Goal: Information Seeking & Learning: Learn about a topic

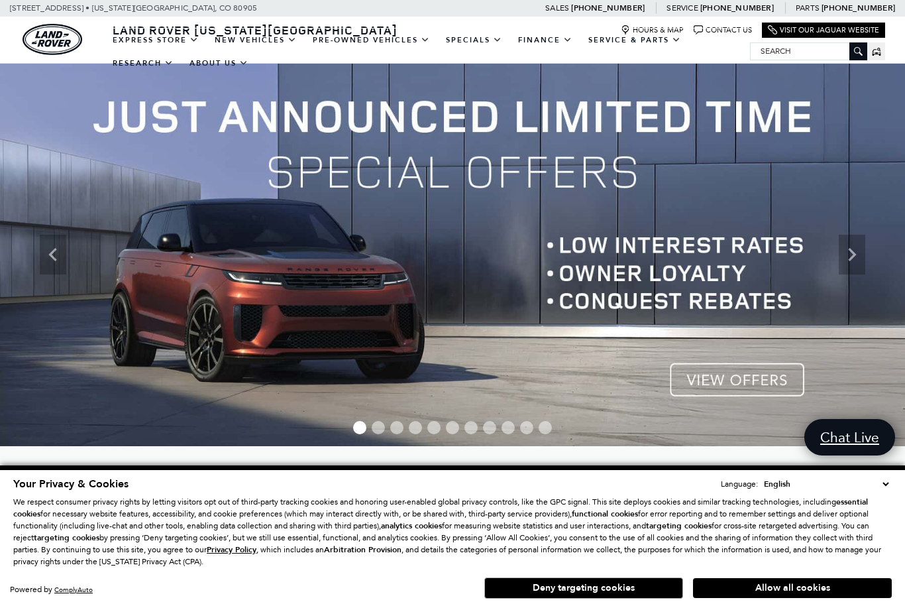
click at [0, 0] on link "Range Rover Sport" at bounding box center [0, 0] width 0 height 0
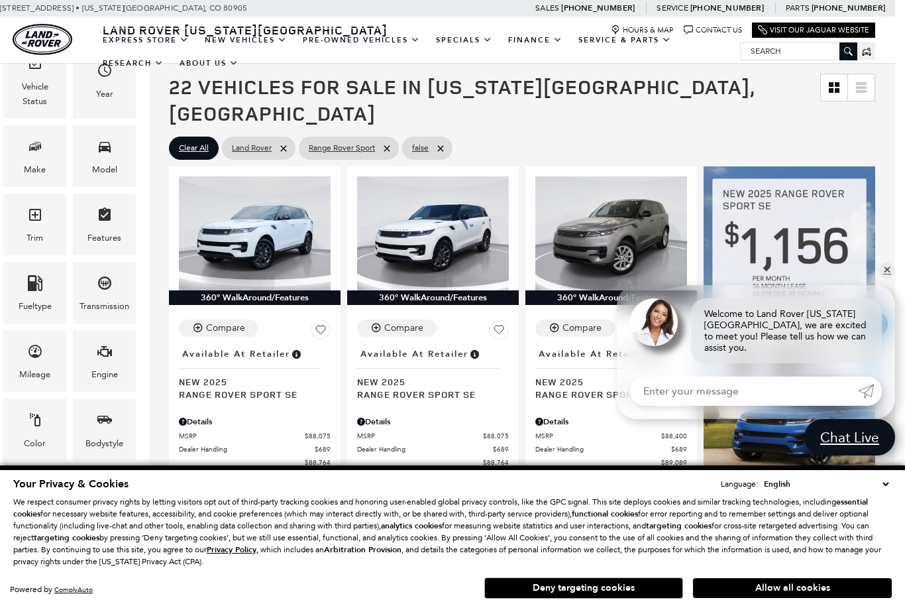
scroll to position [242, 10]
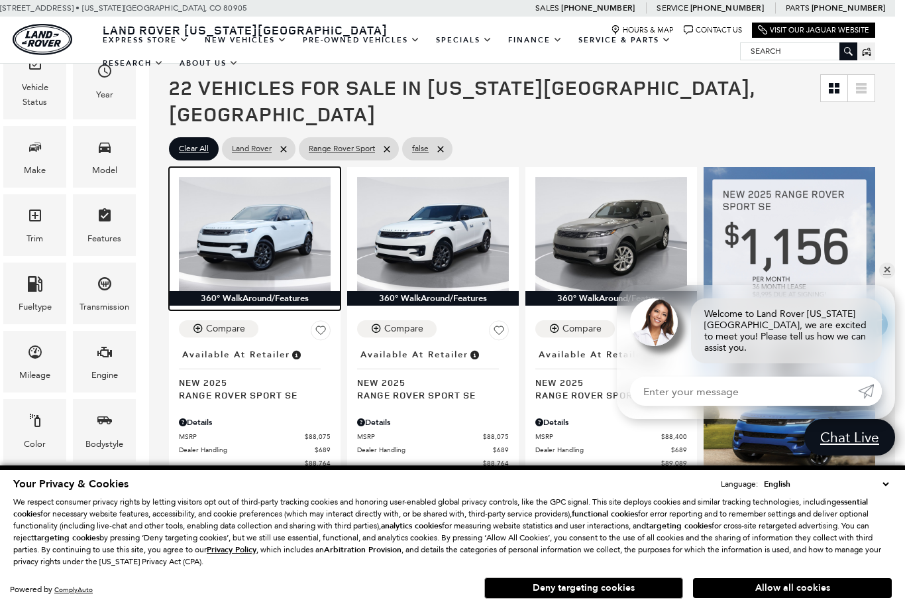
click at [229, 203] on img at bounding box center [255, 234] width 152 height 114
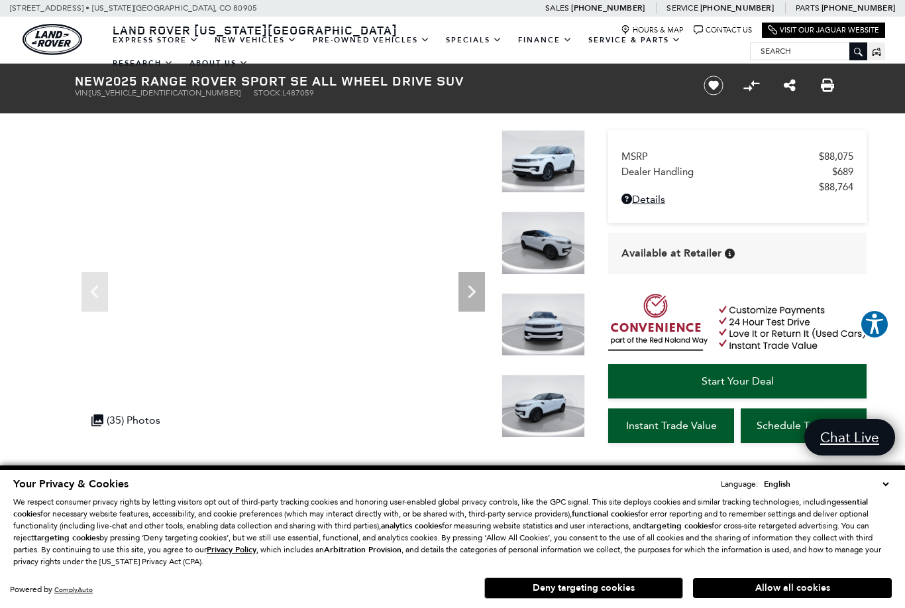
click at [523, 174] on img at bounding box center [543, 161] width 83 height 63
click at [523, 181] on img at bounding box center [543, 161] width 83 height 63
click at [121, 425] on div ".cls-1, .cls-3 { fill: #c50033; } .cls-1 { clip-rule: evenodd; } .cls-2 { clip-…" at bounding box center [126, 420] width 82 height 26
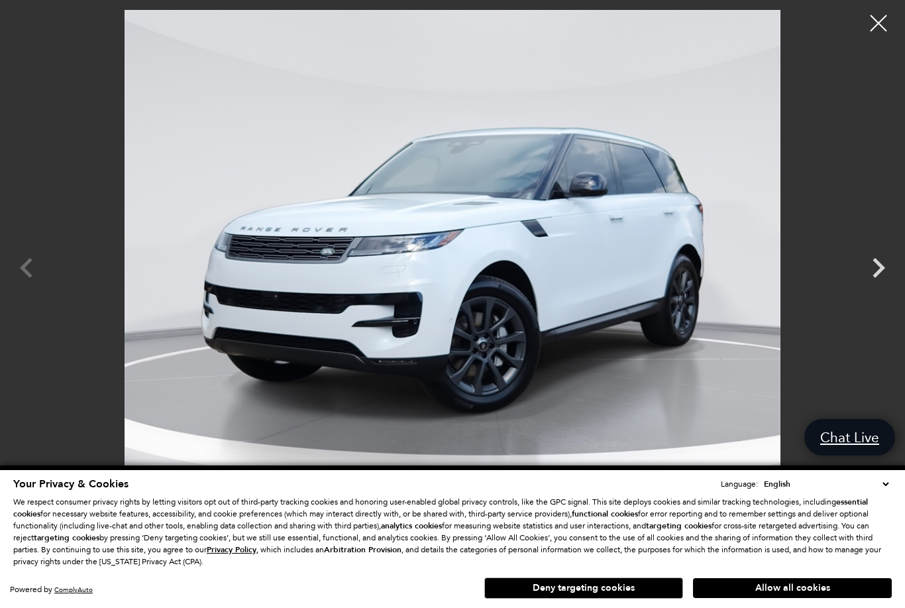
click at [871, 266] on icon "Next" at bounding box center [879, 268] width 40 height 40
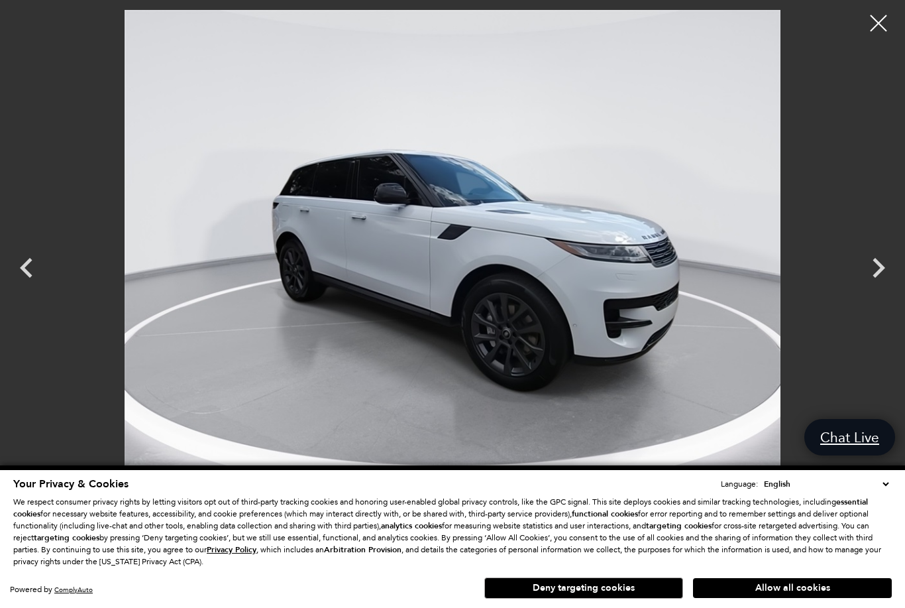
click at [871, 268] on icon "Next" at bounding box center [879, 268] width 40 height 40
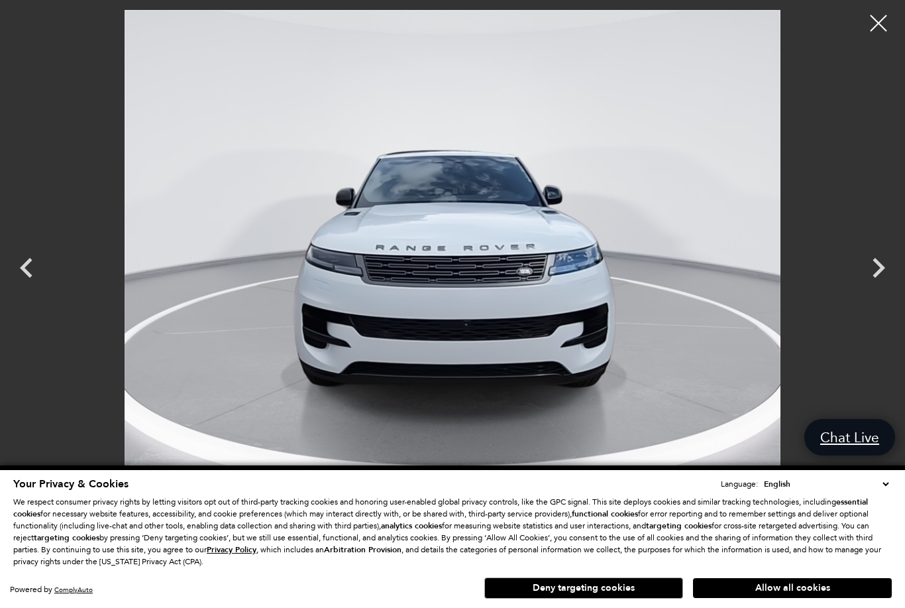
click at [873, 268] on icon "Next" at bounding box center [879, 268] width 40 height 40
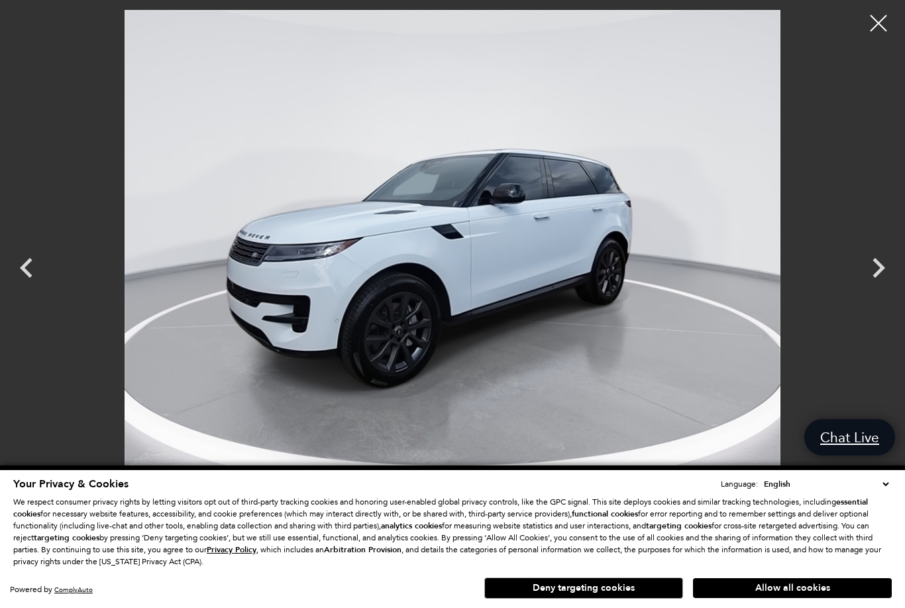
click at [879, 270] on icon "Next" at bounding box center [879, 268] width 13 height 20
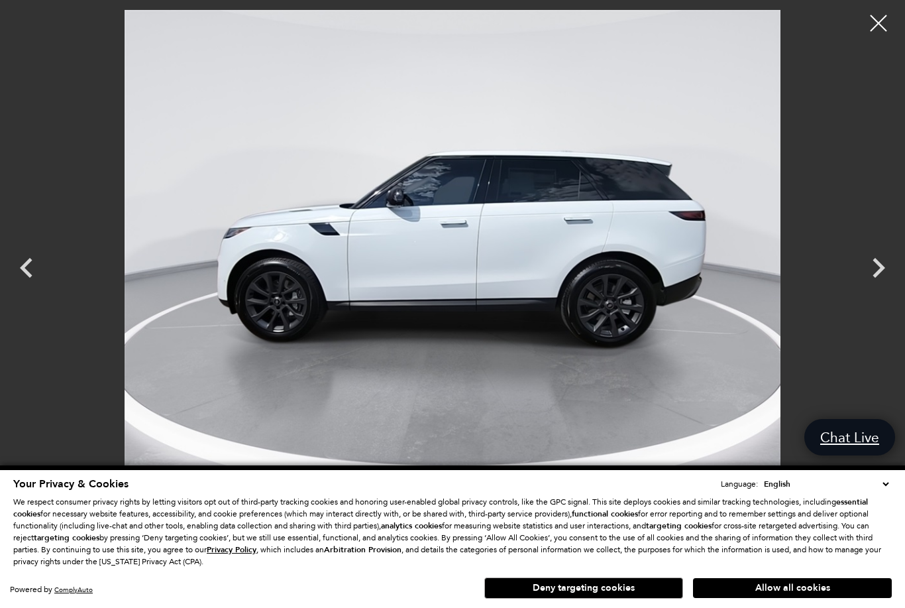
click at [878, 282] on icon "Next" at bounding box center [879, 268] width 40 height 40
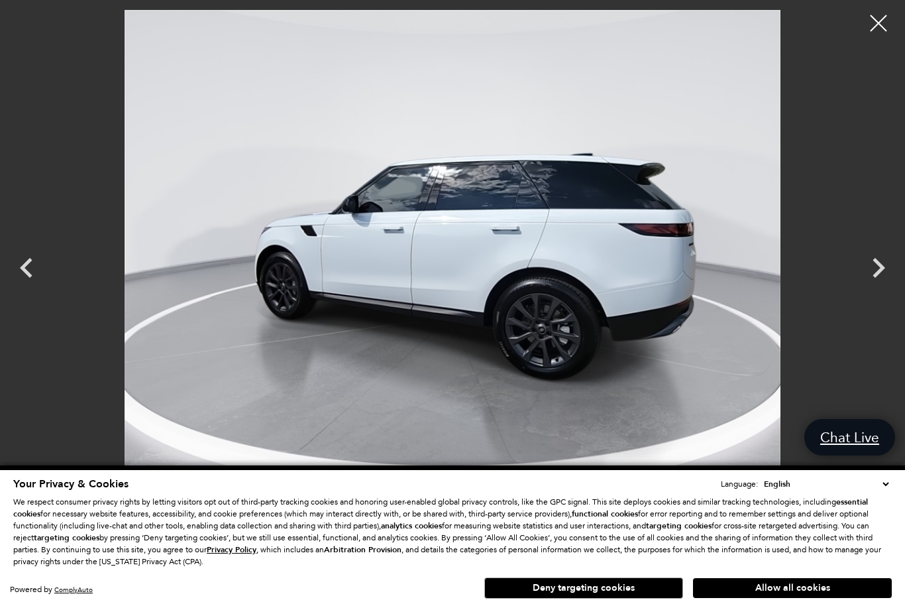
click at [878, 271] on icon "Next" at bounding box center [879, 268] width 13 height 20
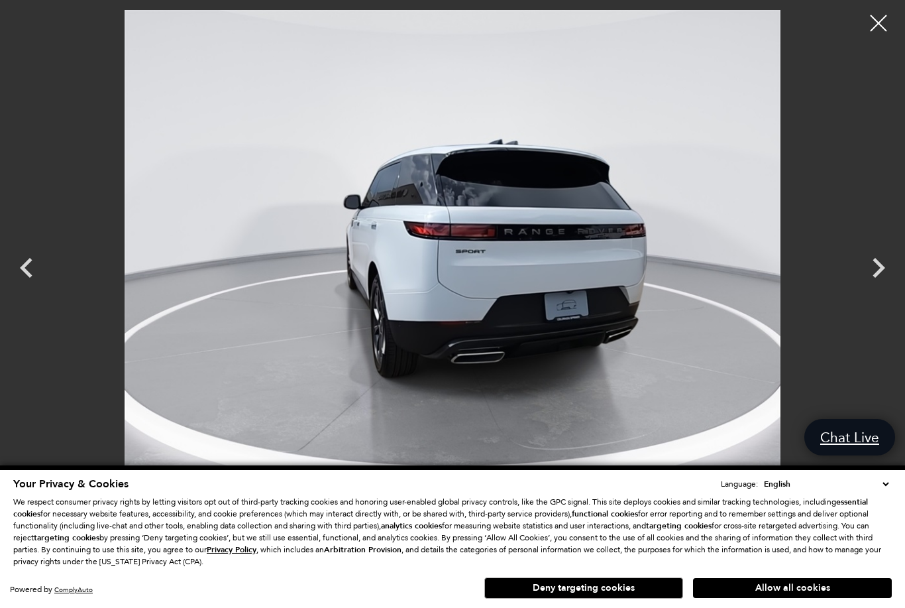
click at [873, 268] on icon "Next" at bounding box center [879, 268] width 40 height 40
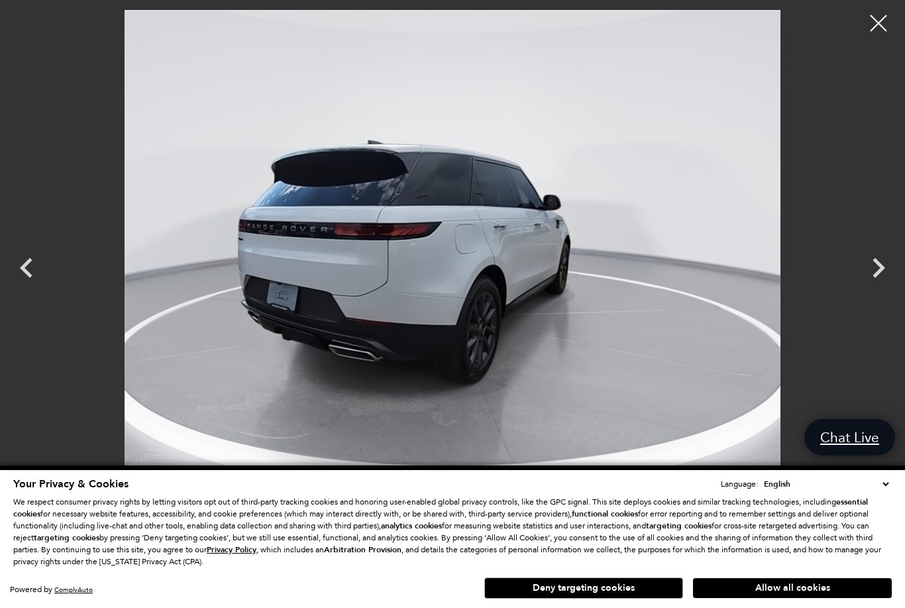
click at [874, 270] on icon "Next" at bounding box center [879, 268] width 40 height 40
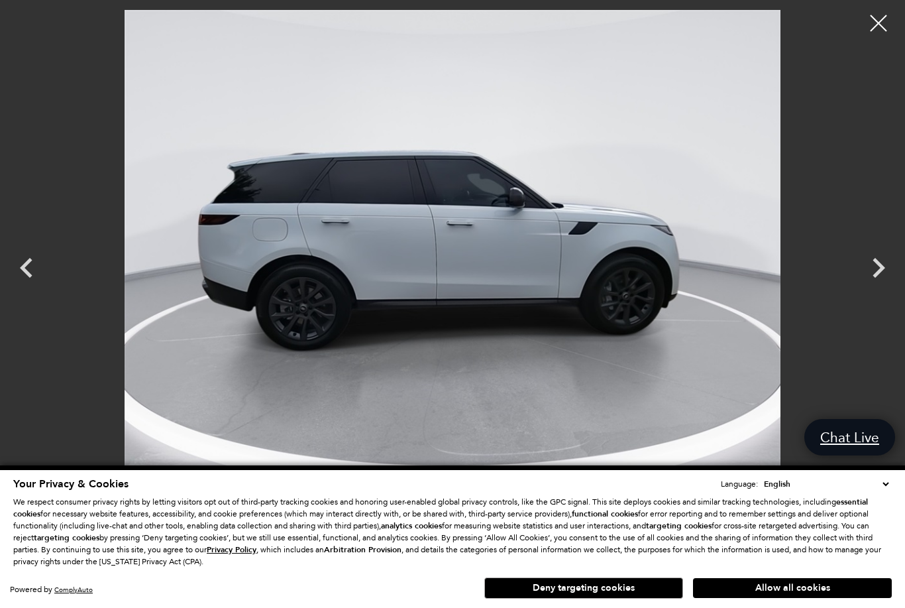
click at [873, 270] on icon "Next" at bounding box center [879, 268] width 40 height 40
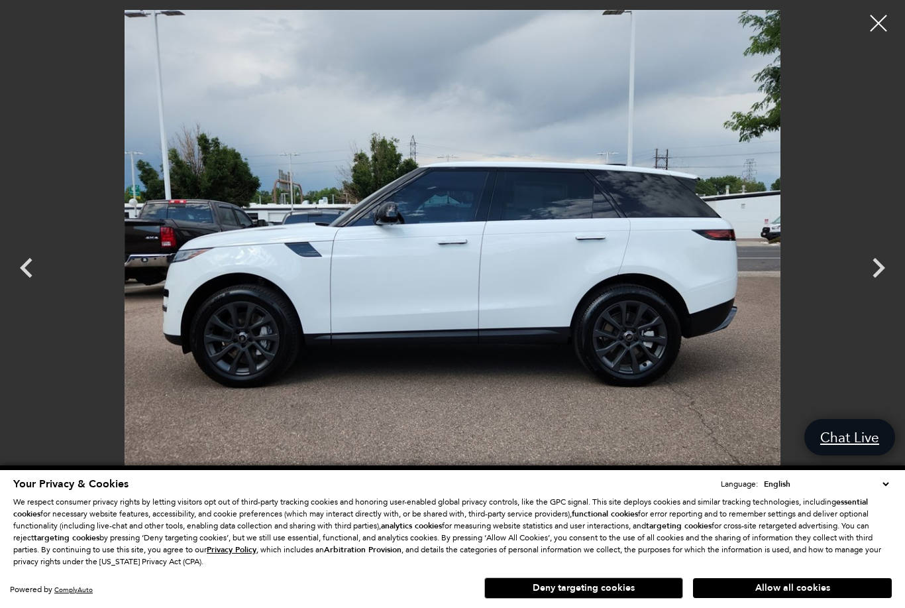
click at [874, 270] on icon "Next" at bounding box center [879, 268] width 40 height 40
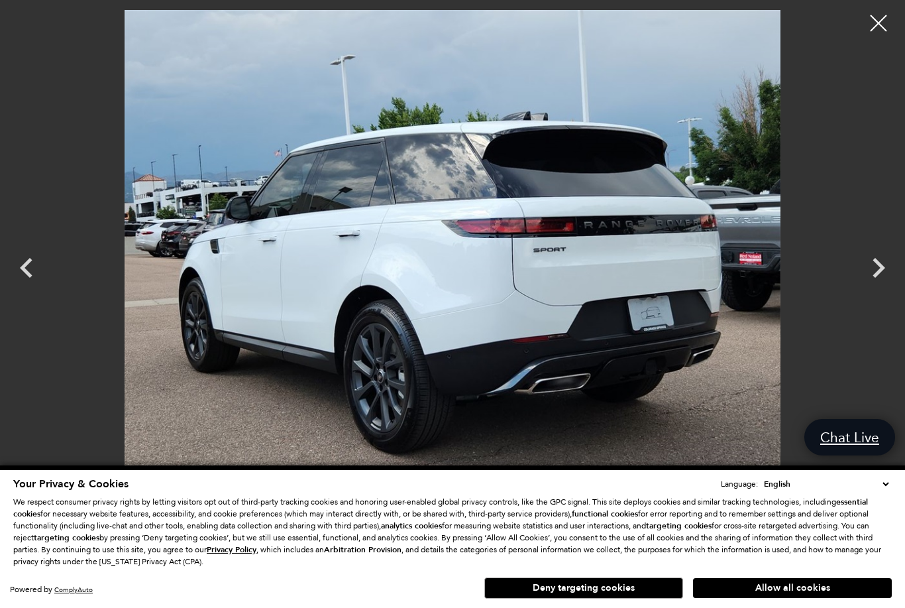
click at [880, 264] on icon "Next" at bounding box center [879, 268] width 13 height 20
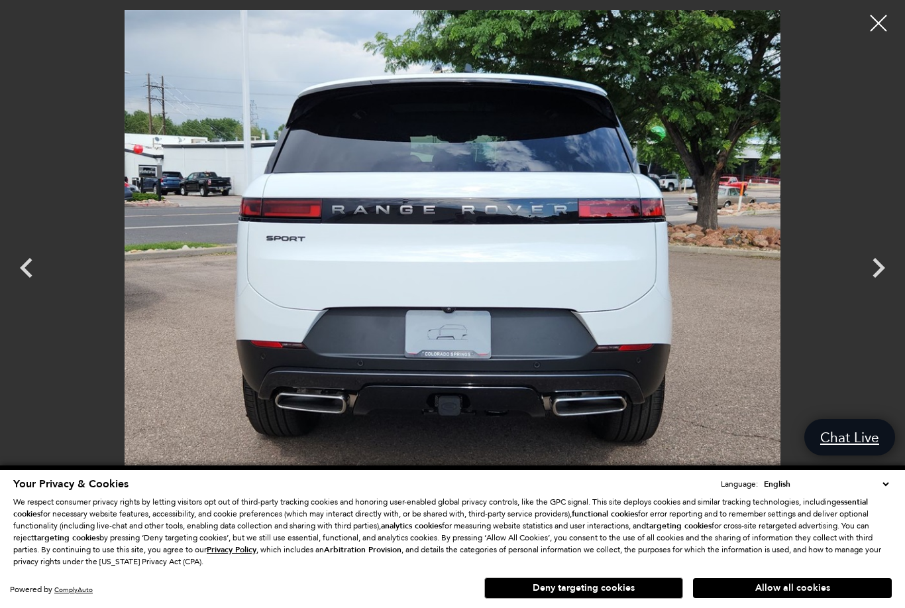
click at [883, 270] on icon "Next" at bounding box center [879, 268] width 40 height 40
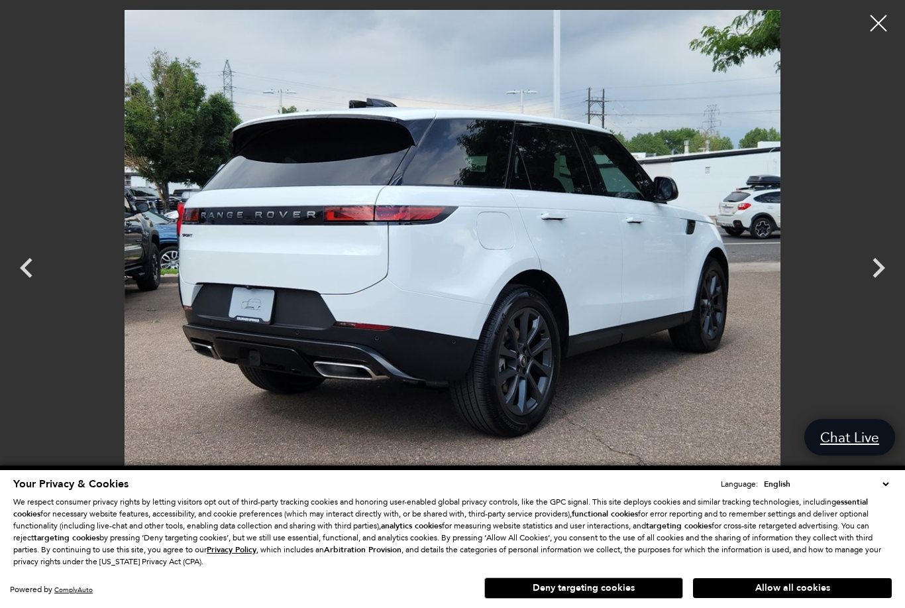
click at [873, 266] on icon "Next" at bounding box center [879, 268] width 40 height 40
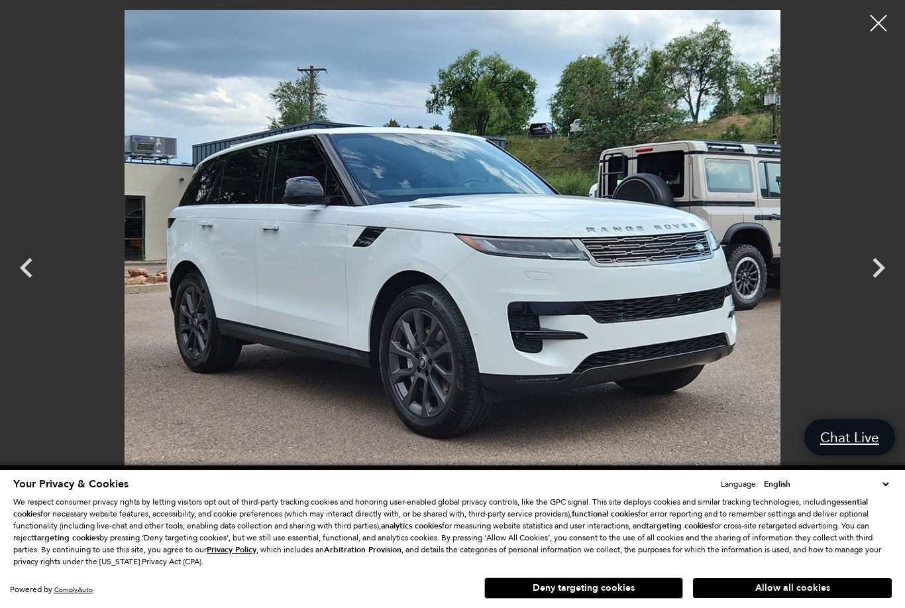
click at [879, 263] on icon "Next" at bounding box center [879, 268] width 13 height 20
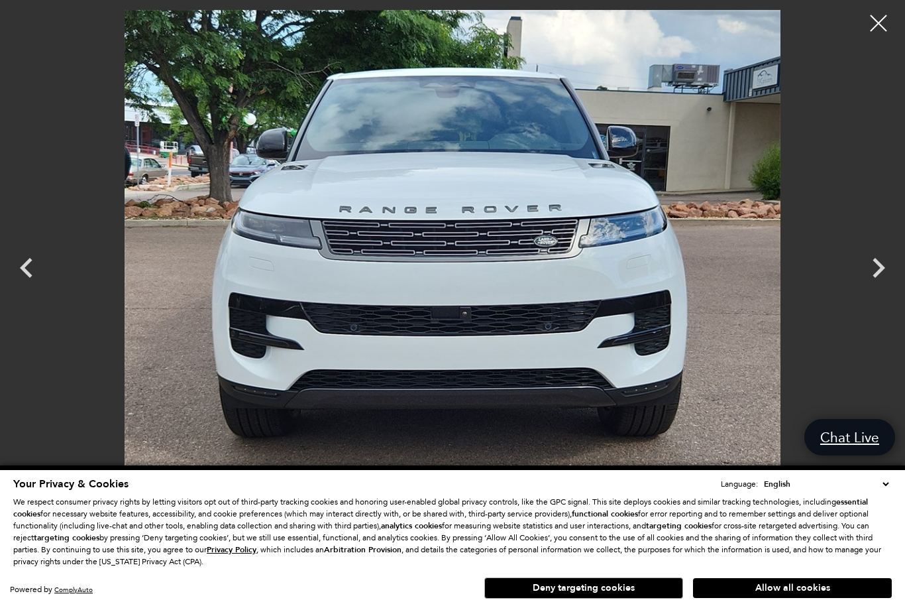
click at [885, 274] on icon "Next" at bounding box center [879, 268] width 40 height 40
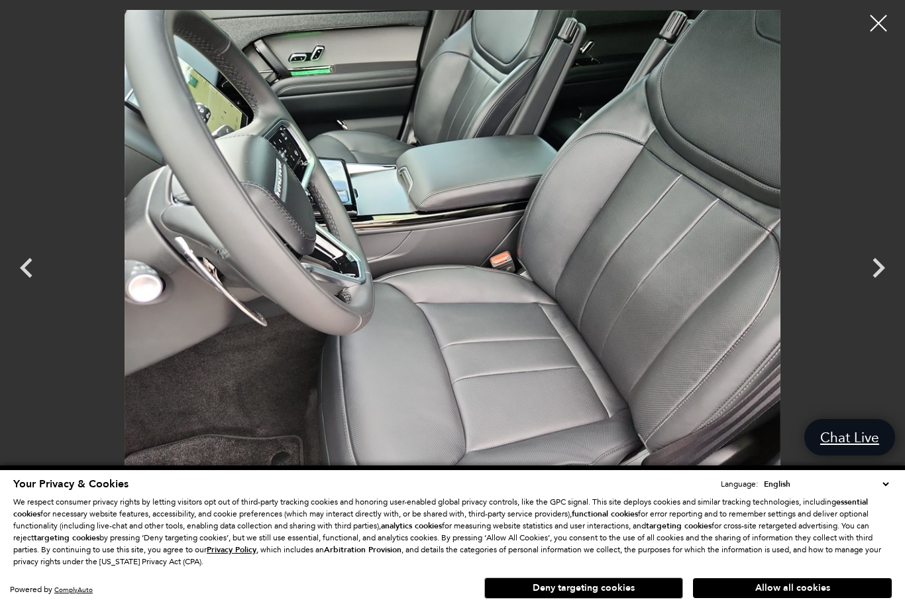
click at [881, 263] on icon "Next" at bounding box center [879, 268] width 40 height 40
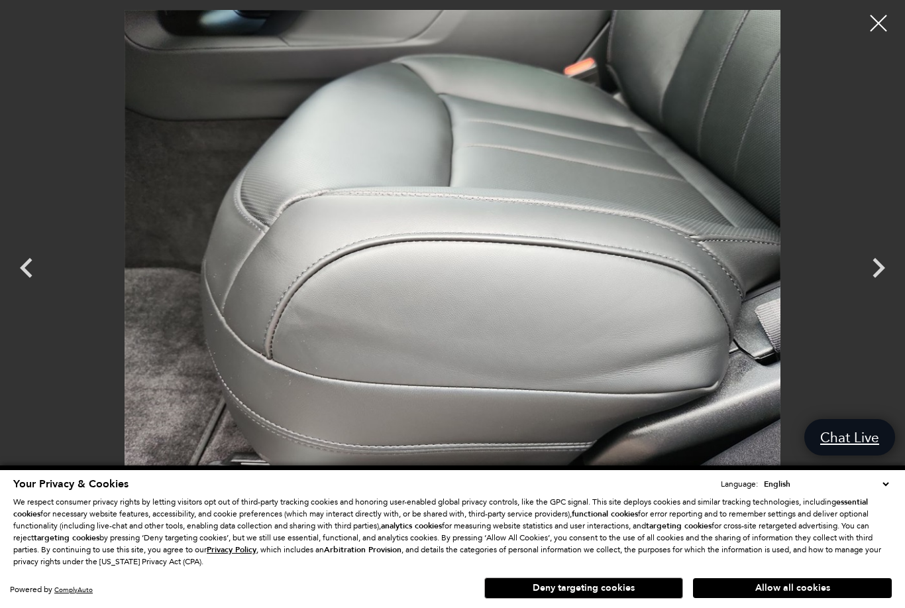
click at [42, 262] on icon "Previous" at bounding box center [27, 268] width 40 height 40
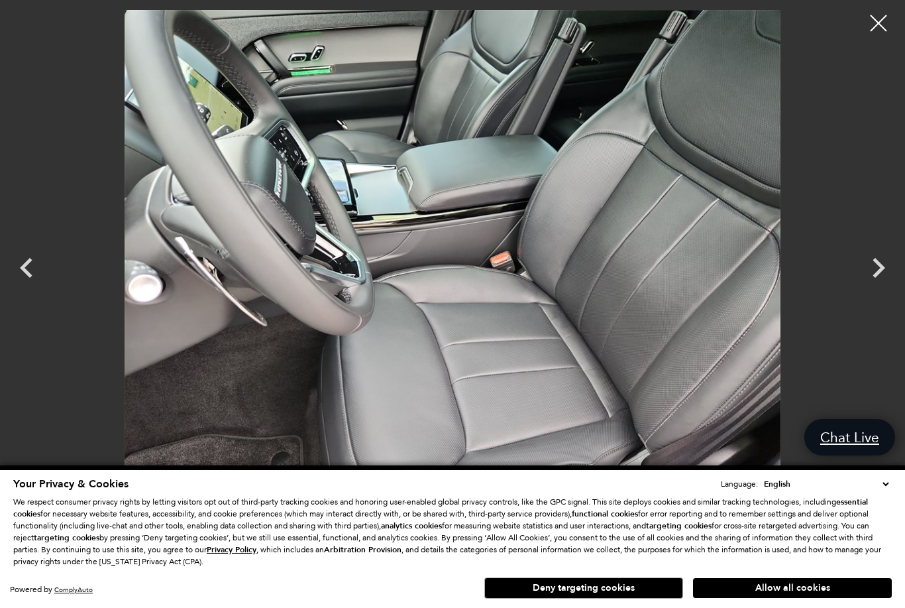
click at [46, 264] on icon "Previous" at bounding box center [27, 268] width 40 height 40
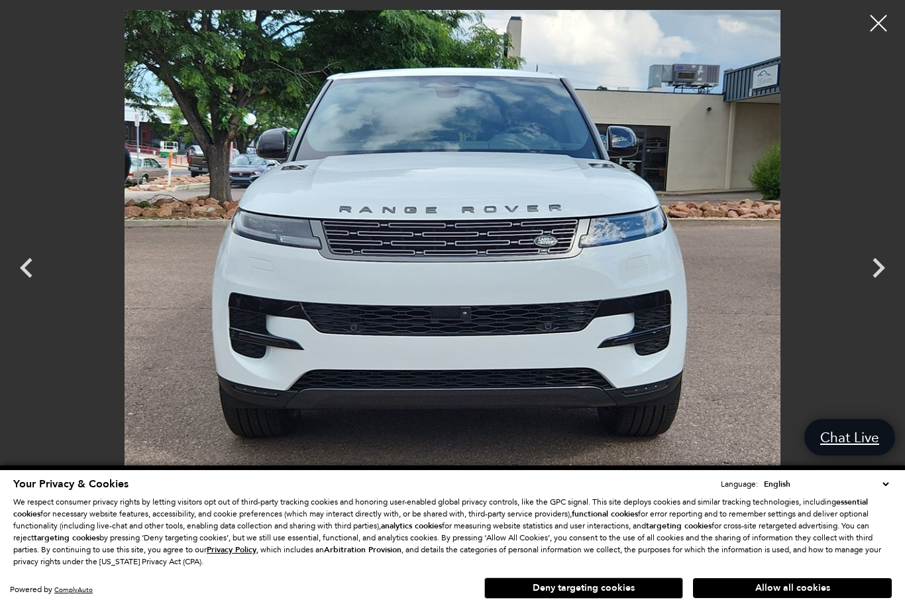
click at [44, 254] on icon "Previous" at bounding box center [27, 268] width 40 height 40
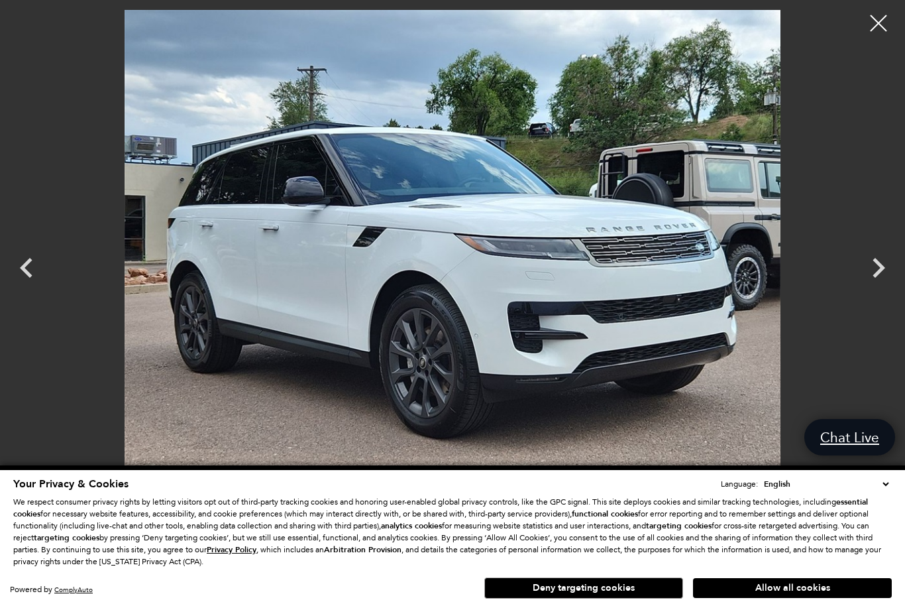
click at [44, 256] on icon "Previous" at bounding box center [27, 268] width 40 height 40
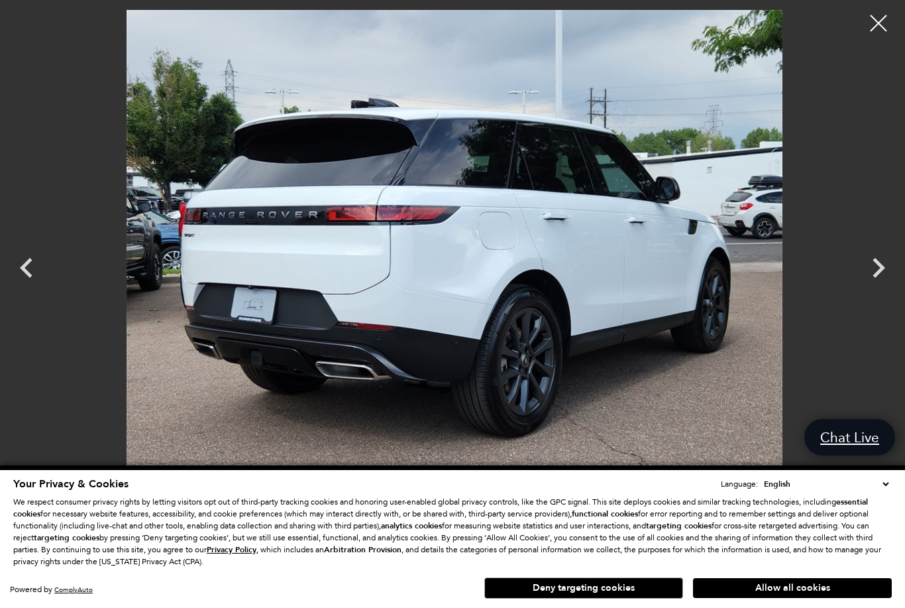
click at [885, 263] on icon "Next" at bounding box center [879, 268] width 40 height 40
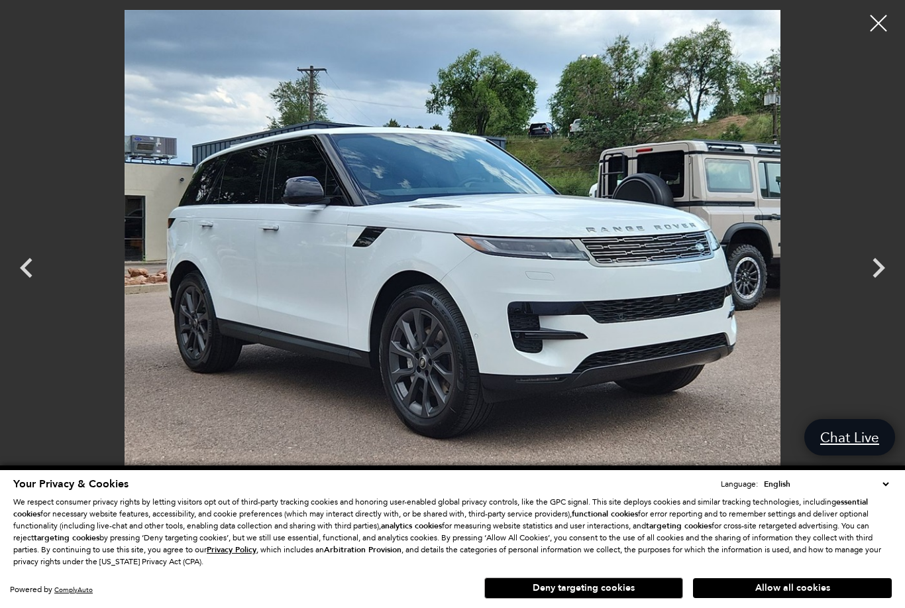
click at [861, 264] on icon "Next" at bounding box center [879, 268] width 40 height 40
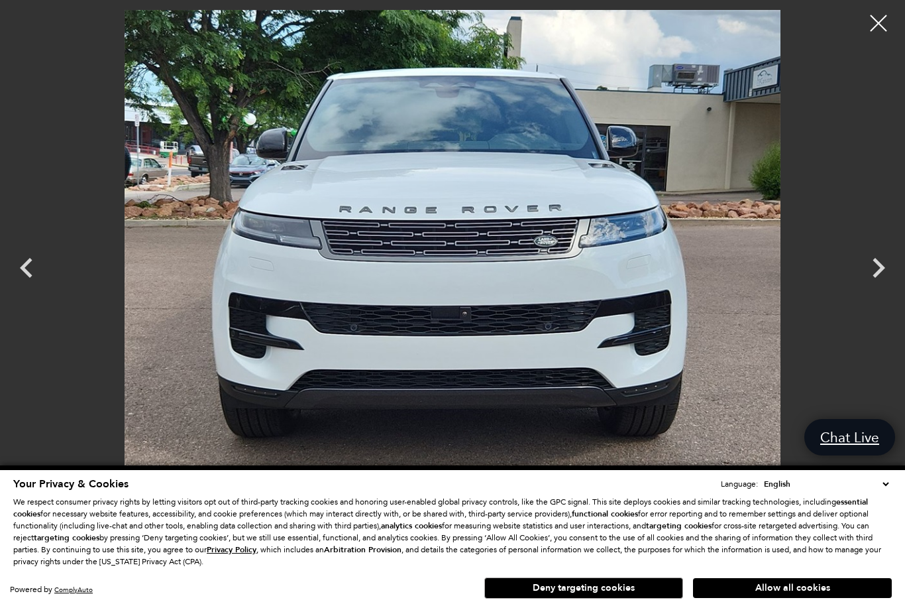
click at [867, 262] on icon "Next" at bounding box center [879, 268] width 40 height 40
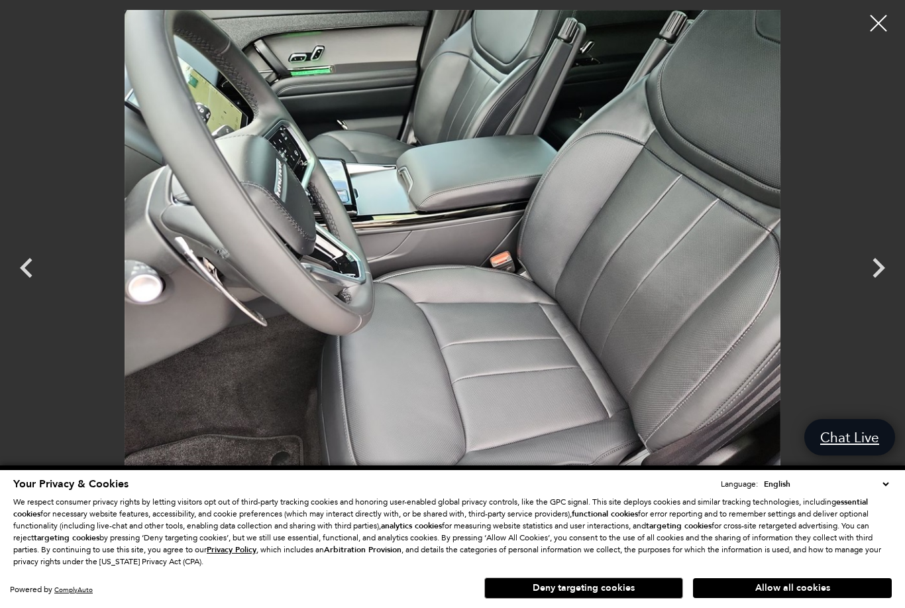
click at [883, 274] on icon "Next" at bounding box center [879, 268] width 40 height 40
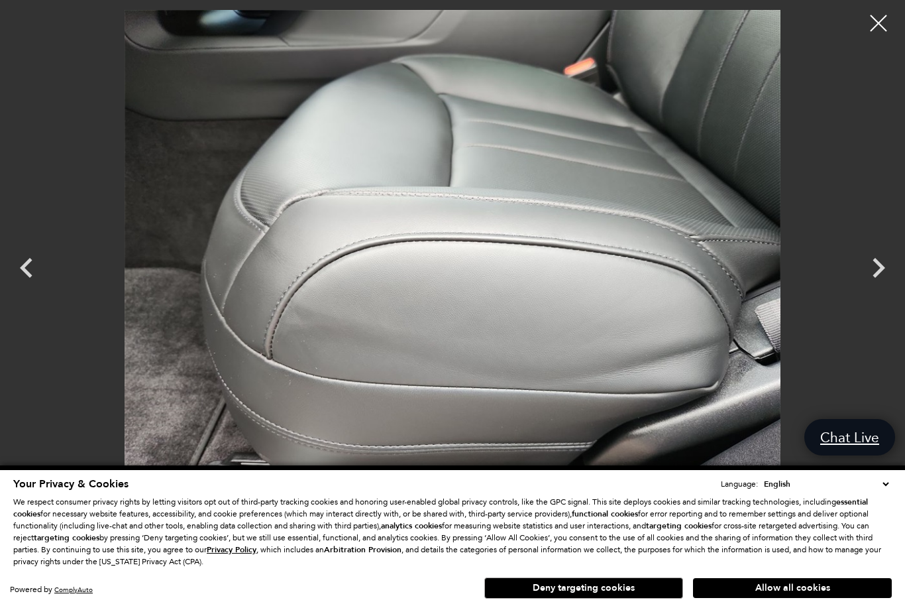
click at [877, 265] on icon "Next" at bounding box center [879, 268] width 40 height 40
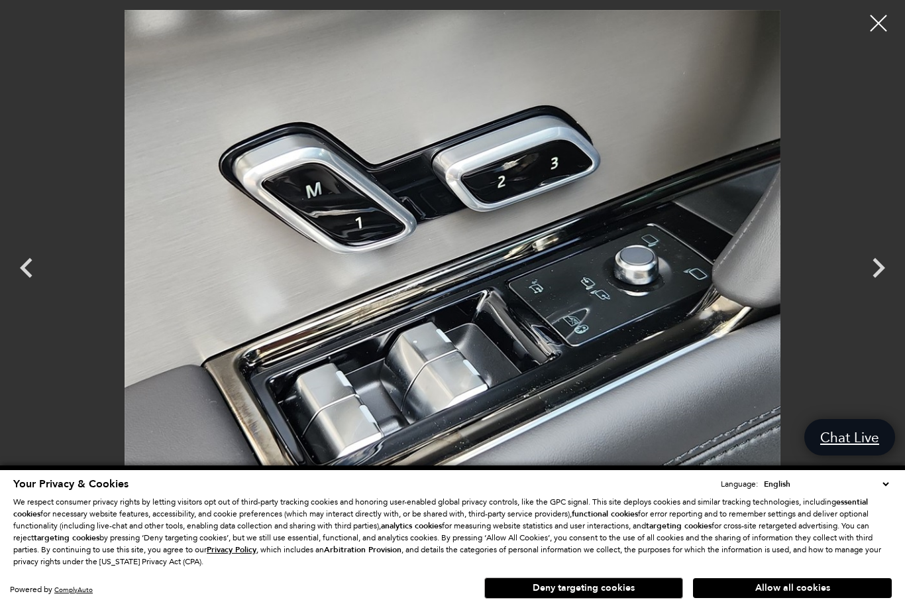
click at [869, 268] on icon "Next" at bounding box center [879, 268] width 40 height 40
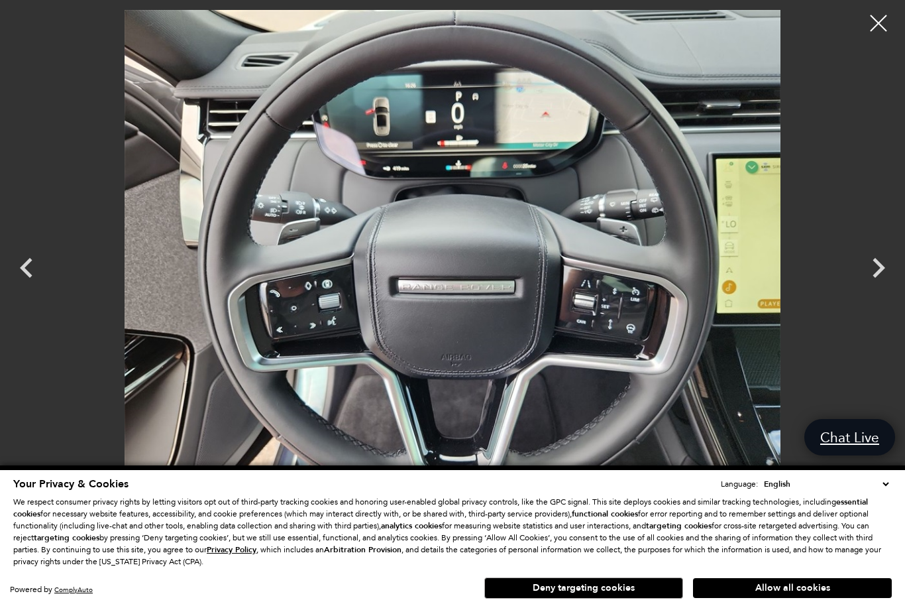
click at [25, 275] on icon "Previous" at bounding box center [27, 268] width 40 height 40
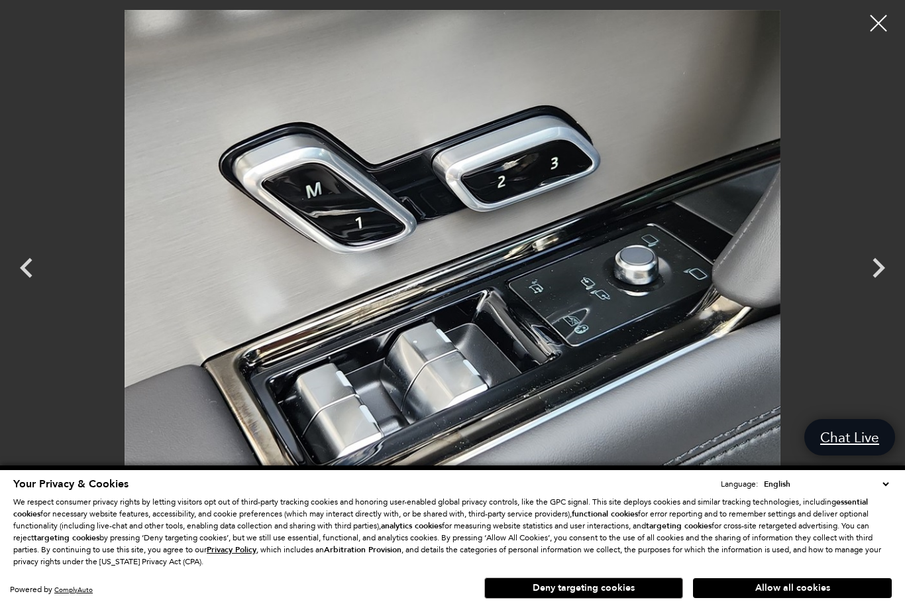
click at [25, 264] on icon "Previous" at bounding box center [26, 268] width 13 height 20
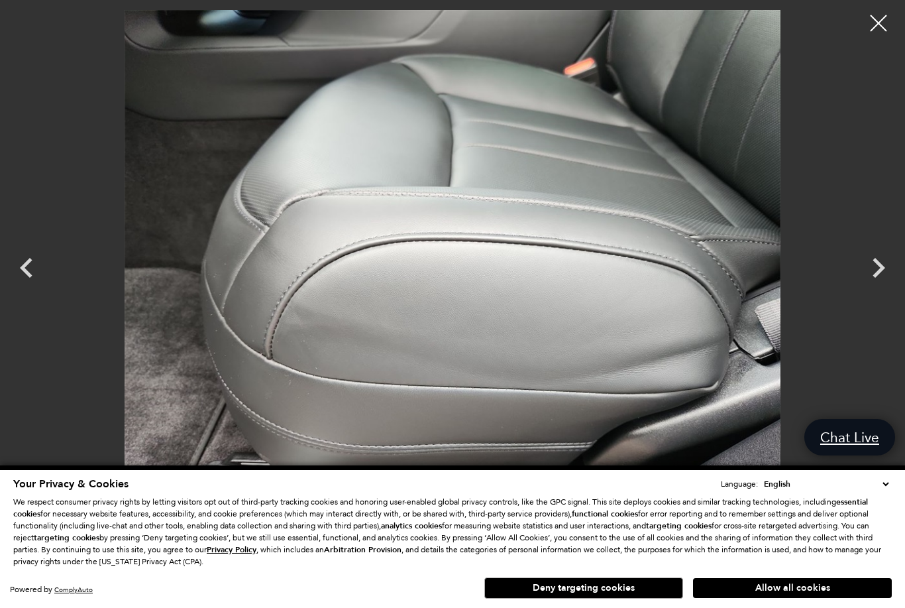
click at [19, 270] on icon "Previous" at bounding box center [27, 268] width 40 height 40
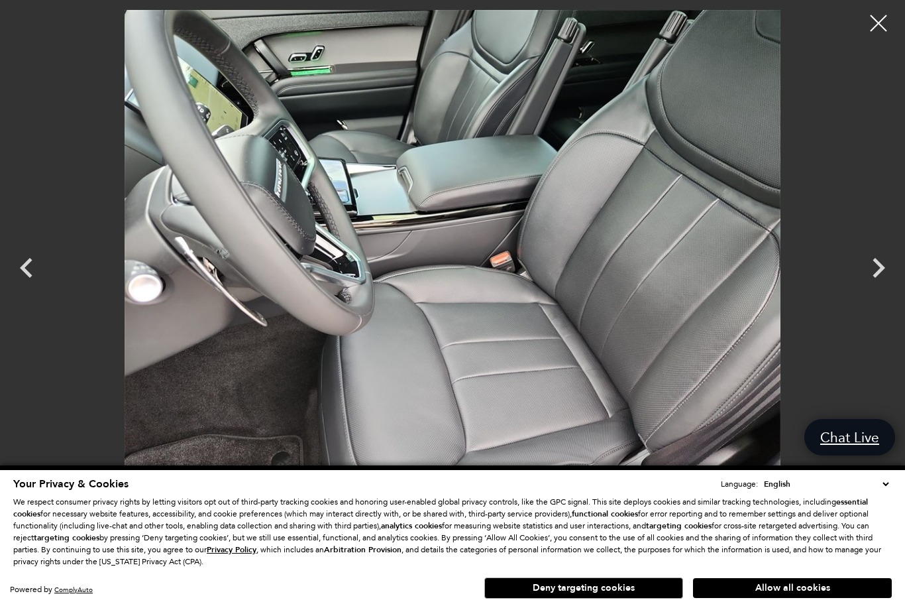
click at [28, 275] on icon "Previous" at bounding box center [26, 268] width 13 height 20
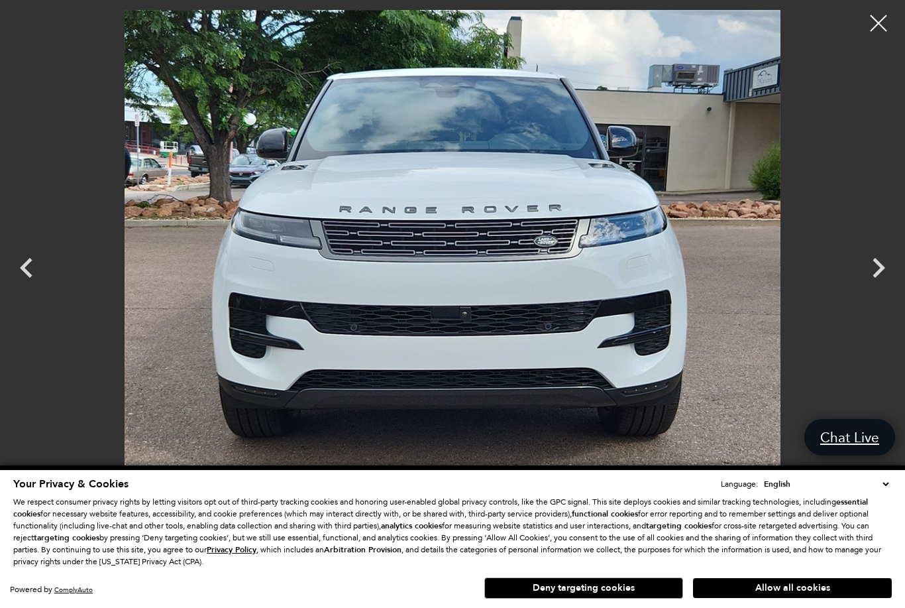
click at [32, 275] on icon "Previous" at bounding box center [26, 268] width 13 height 20
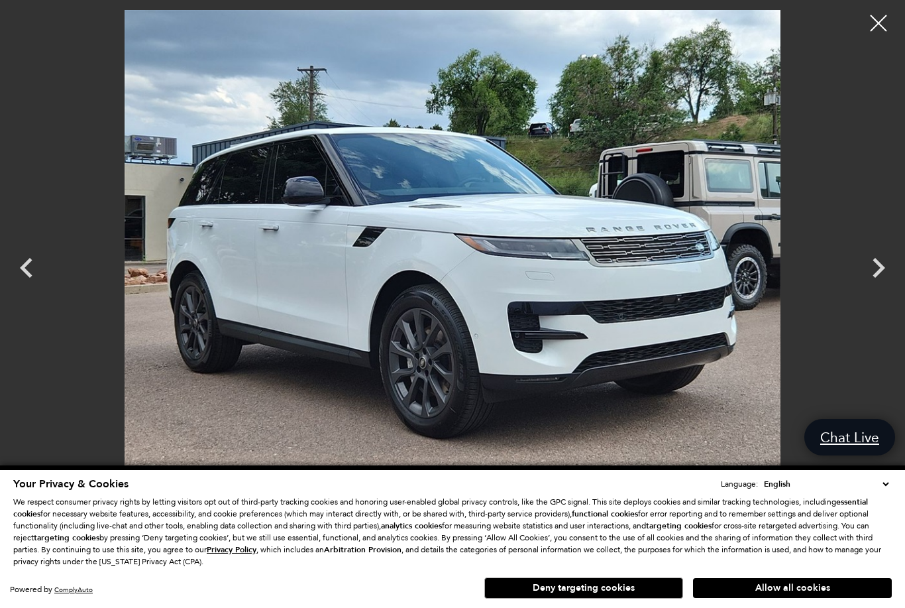
click at [22, 272] on icon "Previous" at bounding box center [27, 268] width 40 height 40
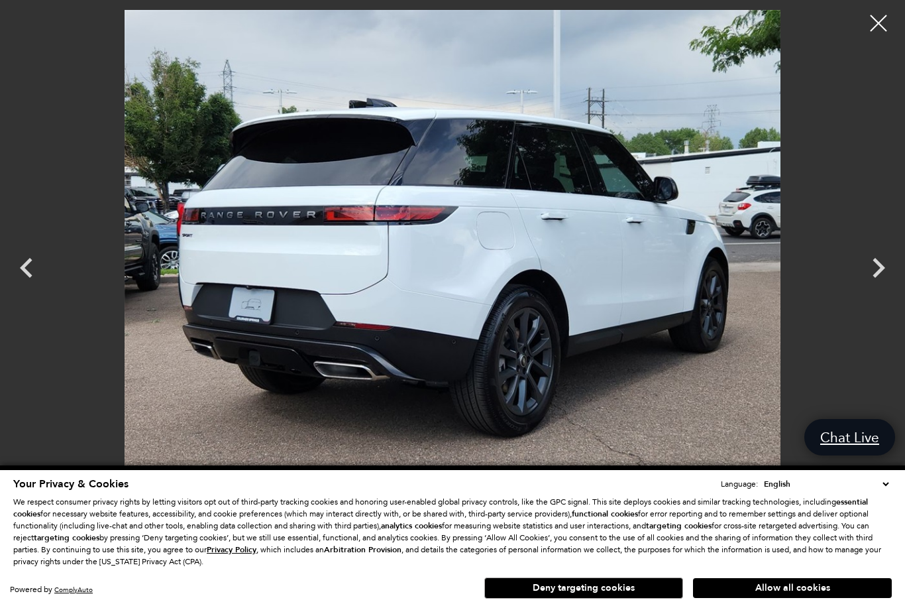
click at [23, 270] on icon "Previous" at bounding box center [26, 268] width 13 height 20
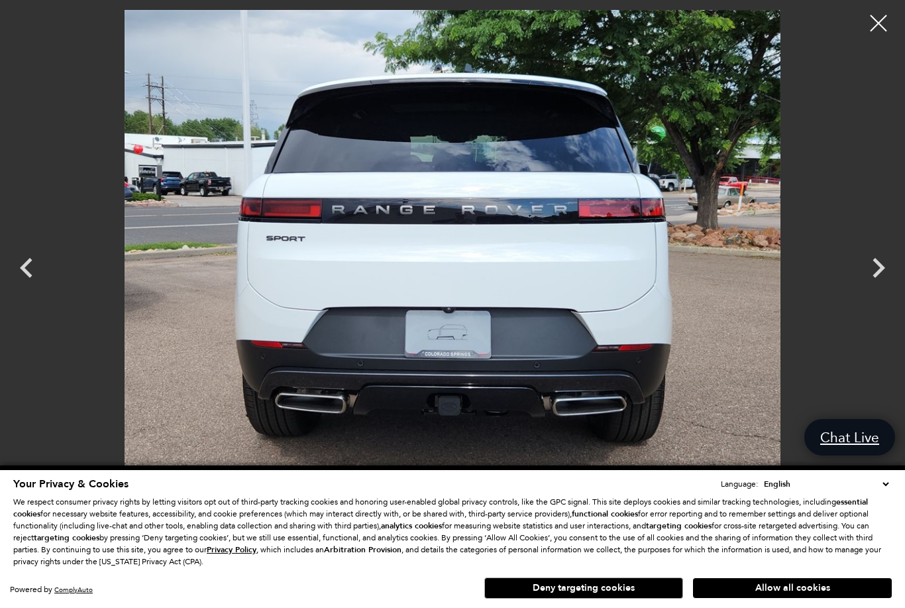
click at [21, 268] on icon "Previous" at bounding box center [26, 268] width 13 height 20
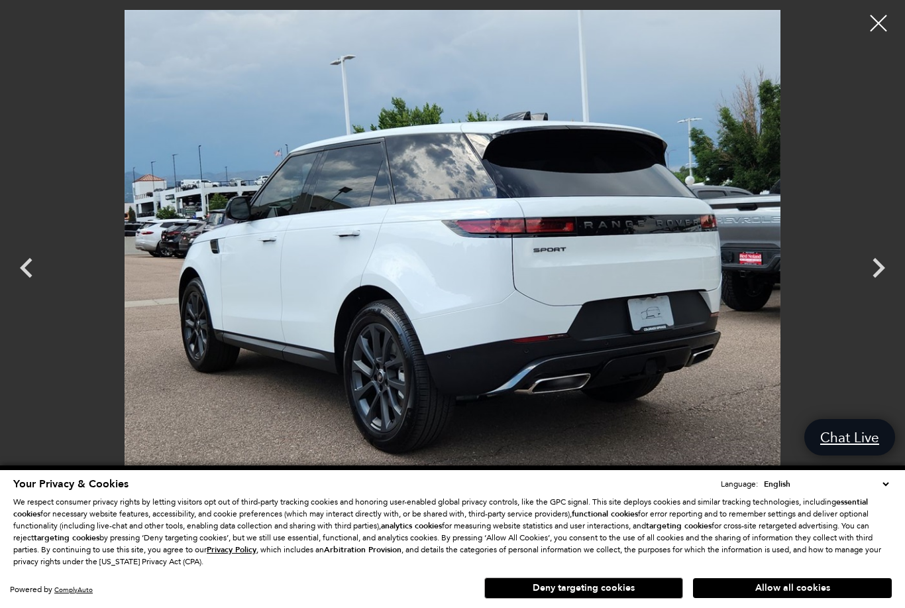
click at [25, 274] on icon "Previous" at bounding box center [27, 268] width 40 height 40
